Goal: Find specific page/section: Find specific page/section

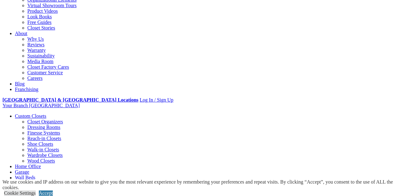
scroll to position [144, 0]
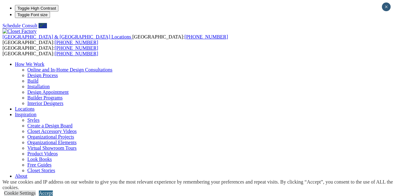
click at [53, 191] on link "Accept" at bounding box center [46, 193] width 14 height 5
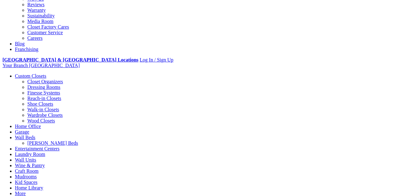
scroll to position [183, 0]
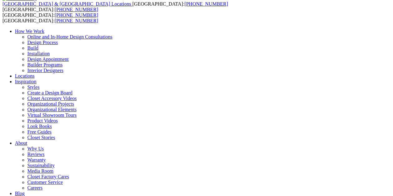
scroll to position [0, 0]
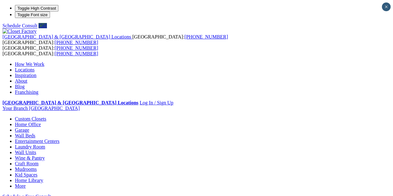
click at [35, 67] on link "Locations" at bounding box center [25, 69] width 20 height 5
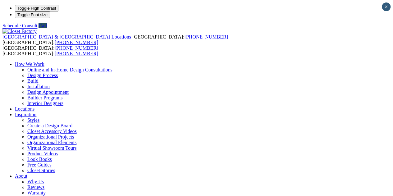
type input "*****"
